Goal: Navigation & Orientation: Go to known website

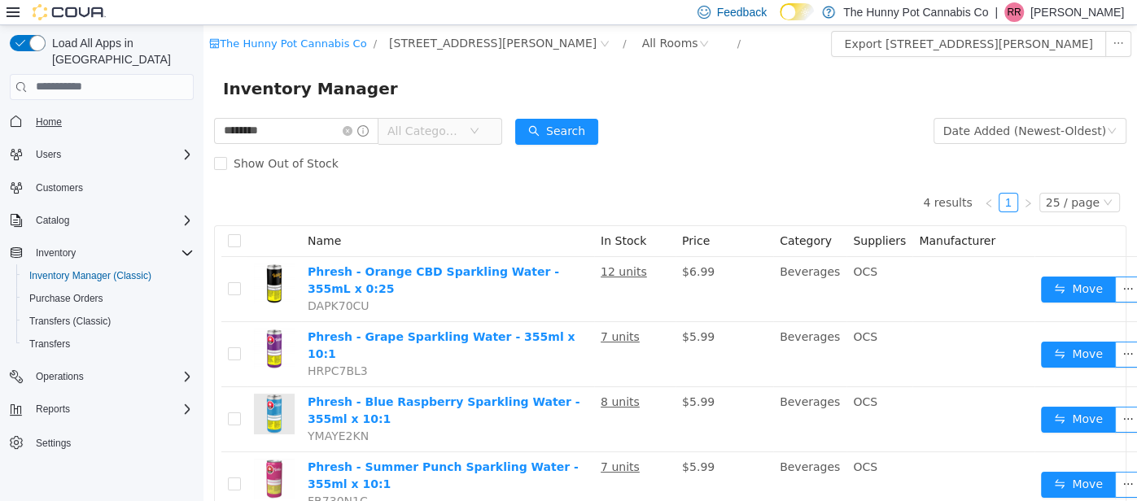
scroll to position [49, 0]
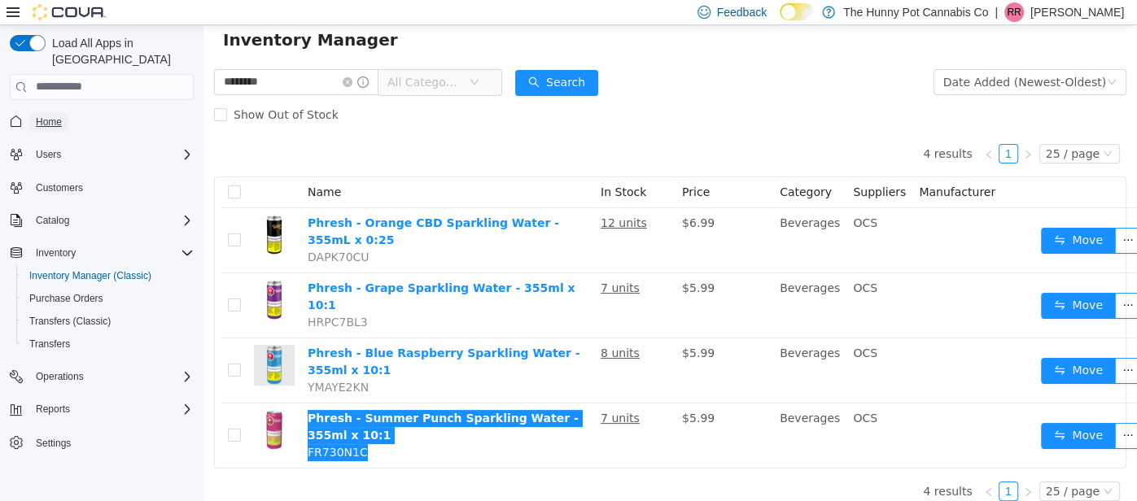
click at [45, 116] on span "Home" at bounding box center [49, 122] width 26 height 13
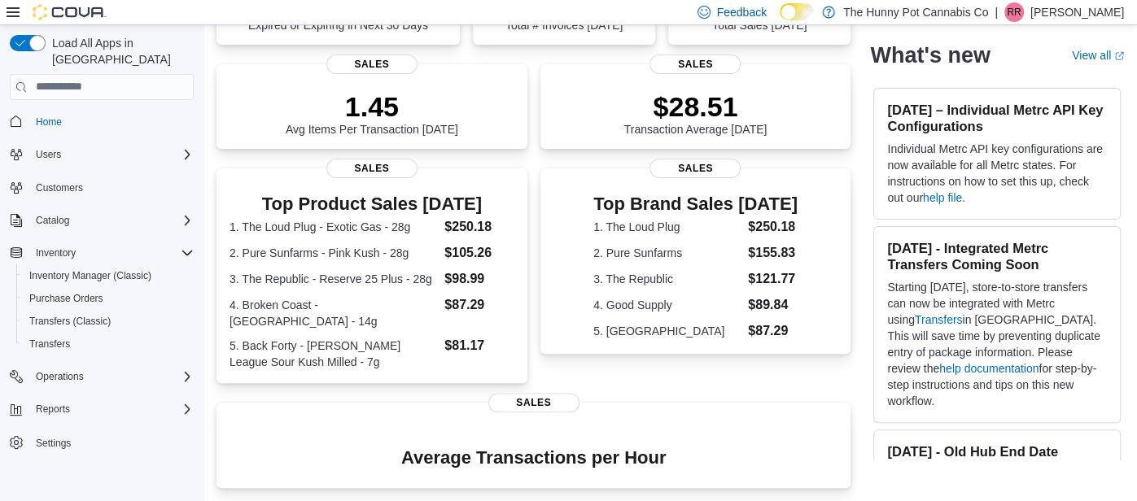
scroll to position [378, 0]
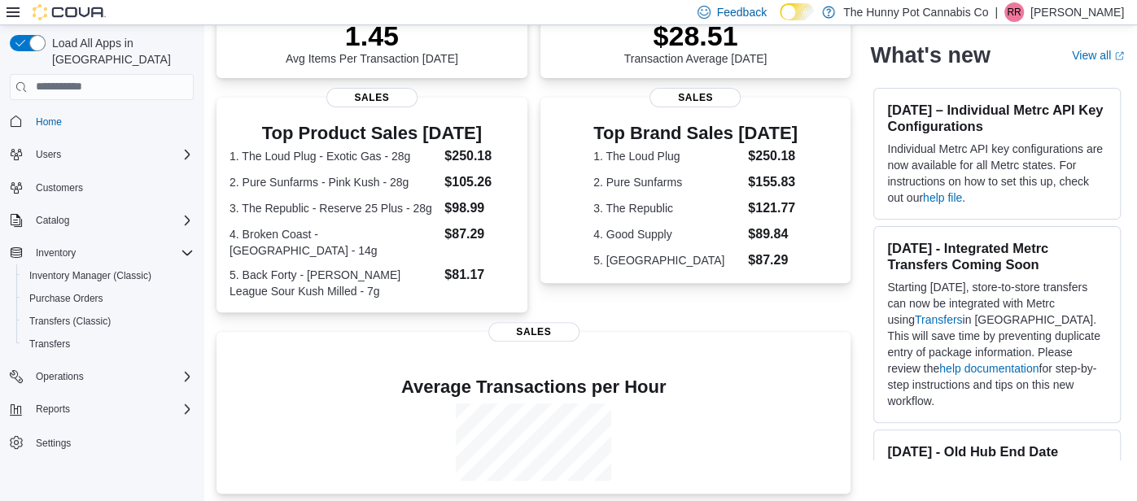
click at [1020, 19] on span "RR" at bounding box center [1014, 12] width 14 height 20
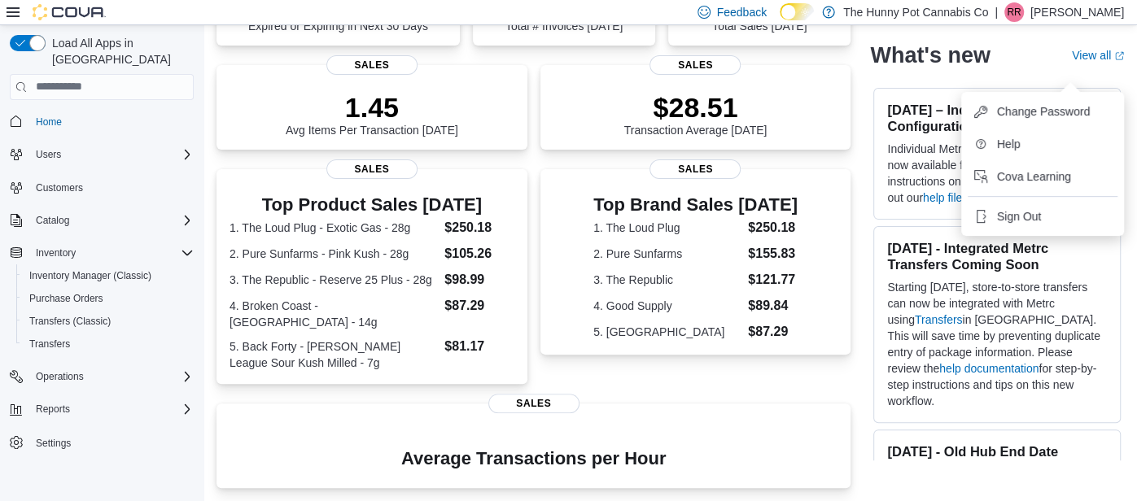
scroll to position [263, 0]
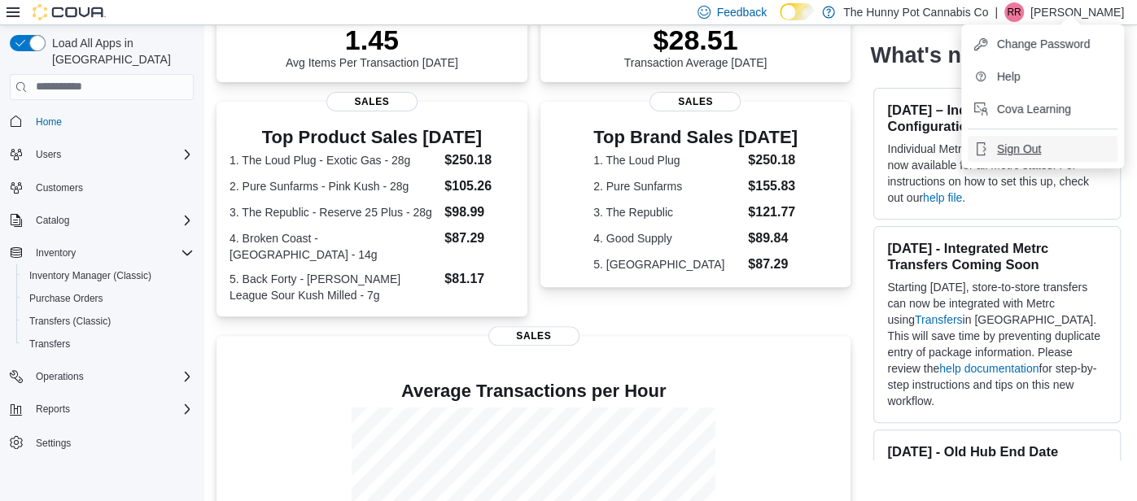
click at [1011, 149] on span "Sign Out" at bounding box center [1019, 149] width 44 height 16
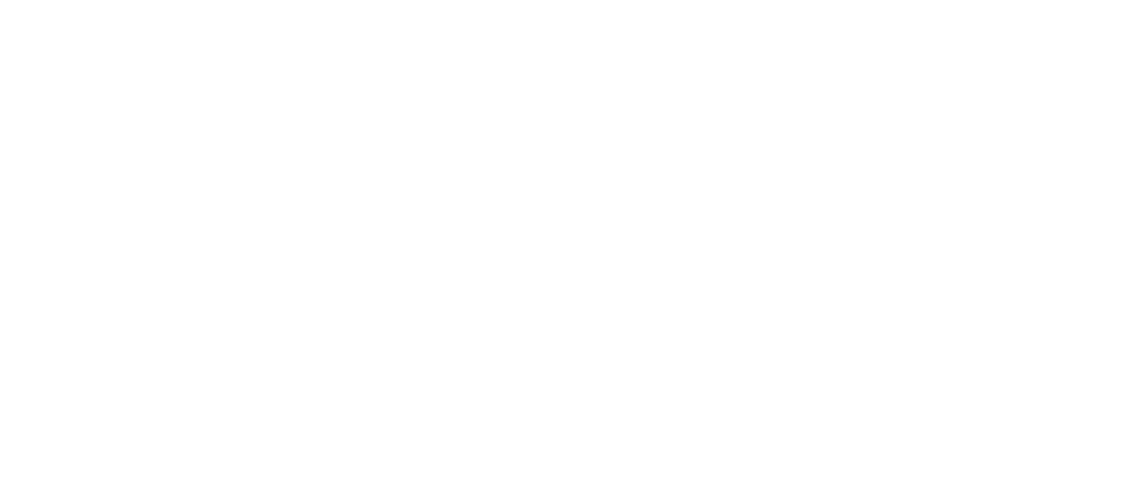
click at [646, 7] on html at bounding box center [568, 3] width 1137 height 7
